Goal: Check status: Check status

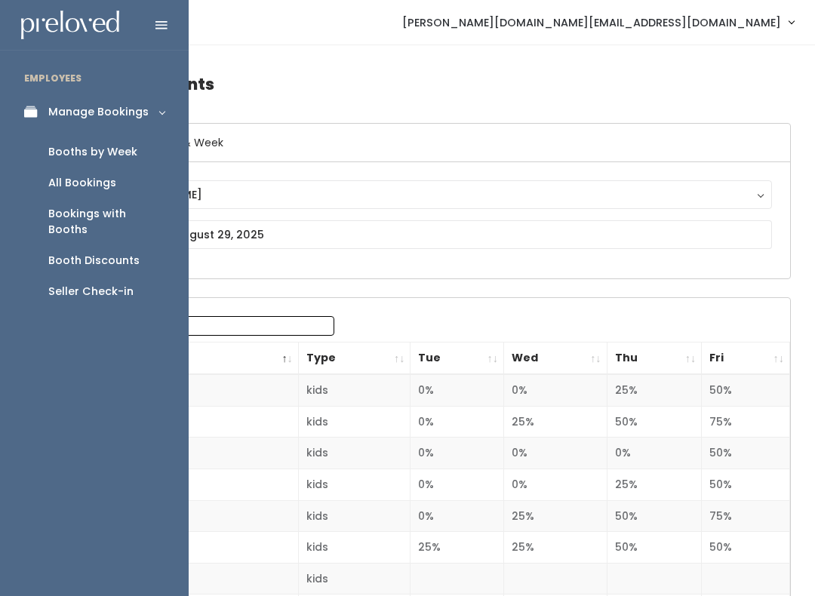
click at [38, 100] on link "Manage Bookings" at bounding box center [94, 112] width 189 height 34
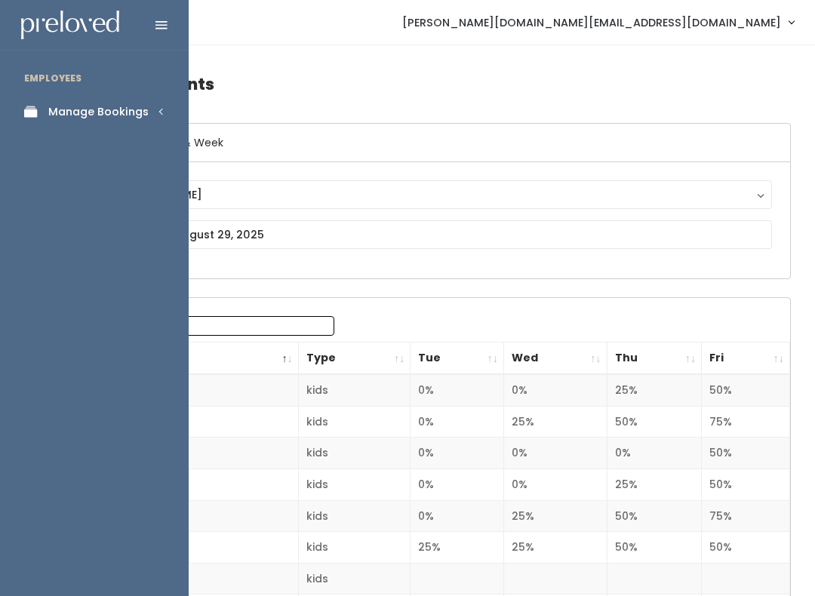
click at [124, 95] on link "Manage Bookings" at bounding box center [94, 112] width 189 height 34
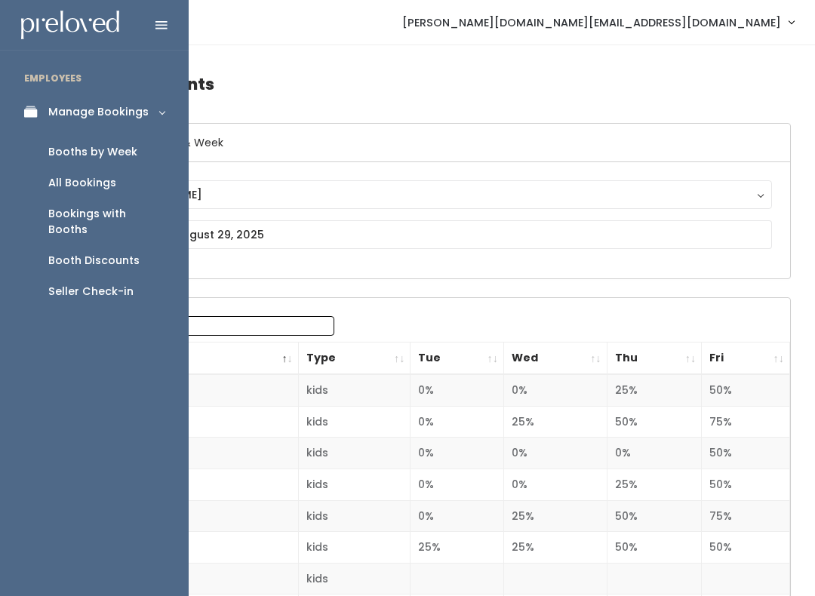
click at [136, 153] on link "Booths by Week" at bounding box center [94, 152] width 189 height 31
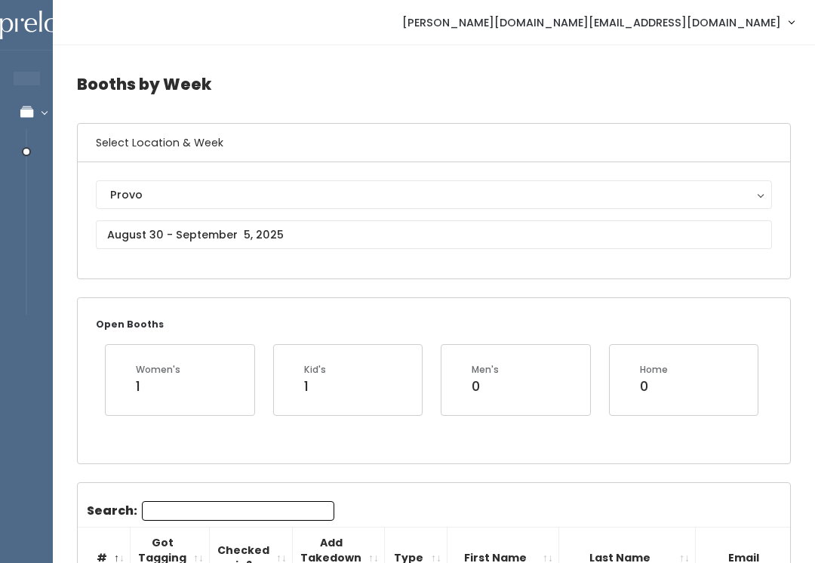
click at [292, 183] on button "Provo" at bounding box center [434, 194] width 676 height 29
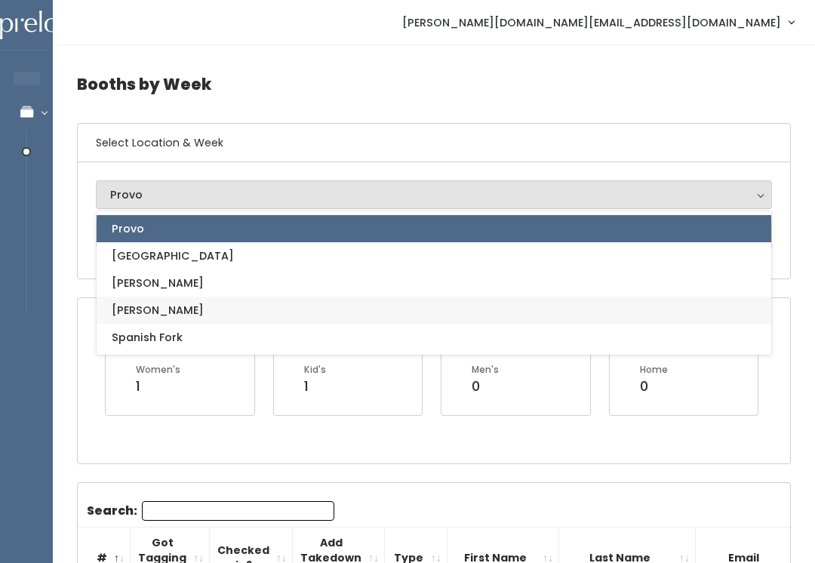
click at [297, 306] on link "[PERSON_NAME]" at bounding box center [434, 310] width 675 height 27
select select "3"
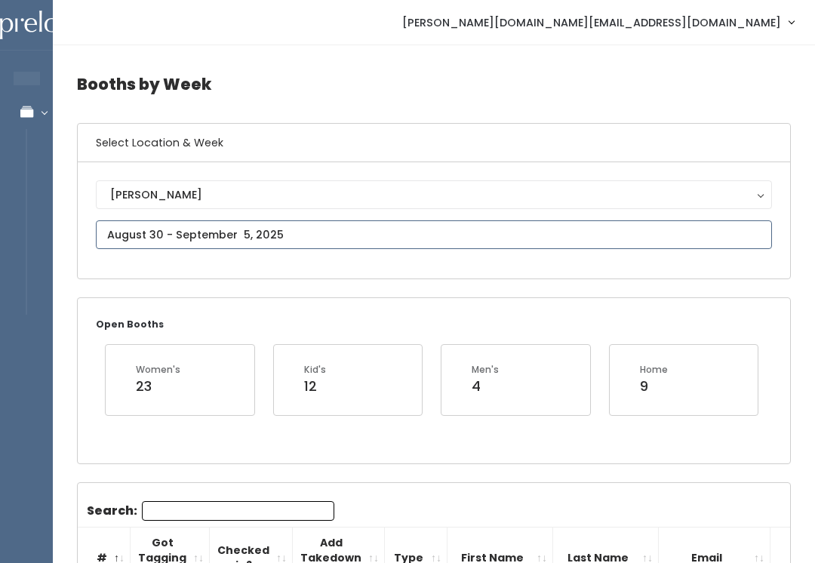
click at [305, 227] on input "text" at bounding box center [434, 234] width 676 height 29
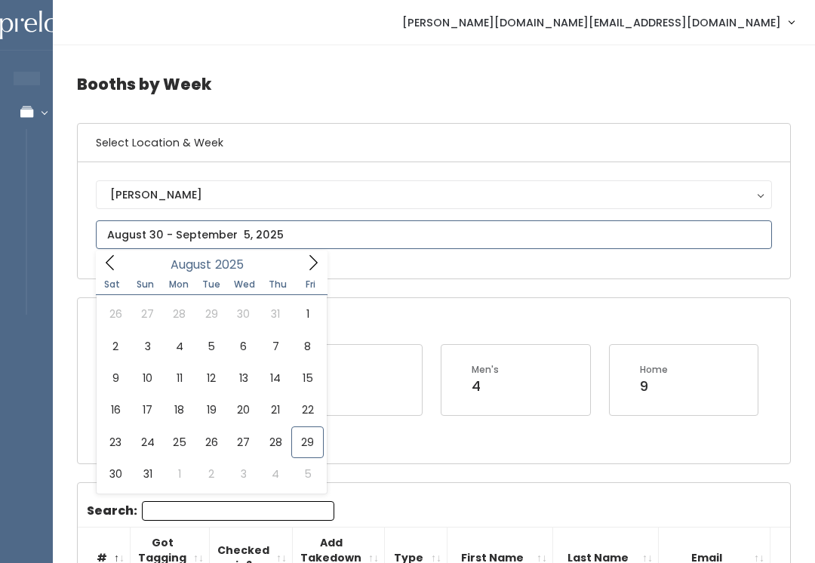
type input "August 23 to August 29"
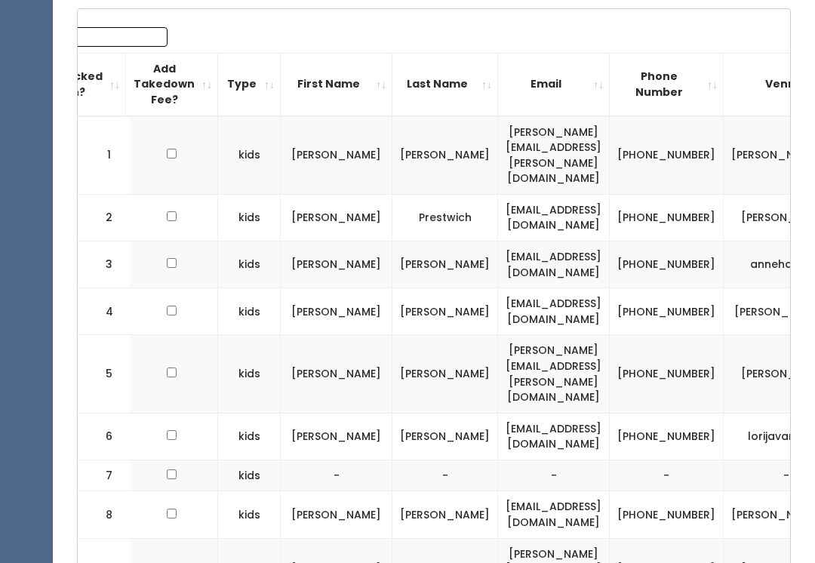
scroll to position [0, 179]
